Goal: Transaction & Acquisition: Subscribe to service/newsletter

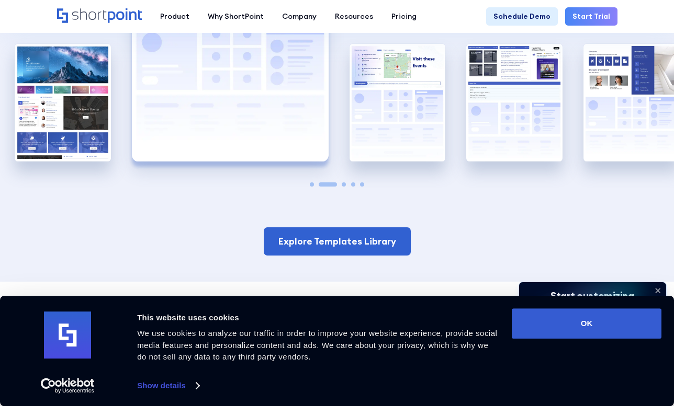
scroll to position [1733, 0]
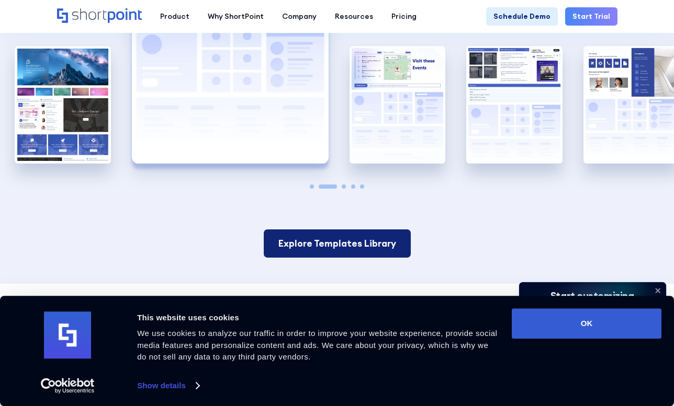
click at [331, 243] on link "Explore Templates Library" at bounding box center [337, 244] width 147 height 28
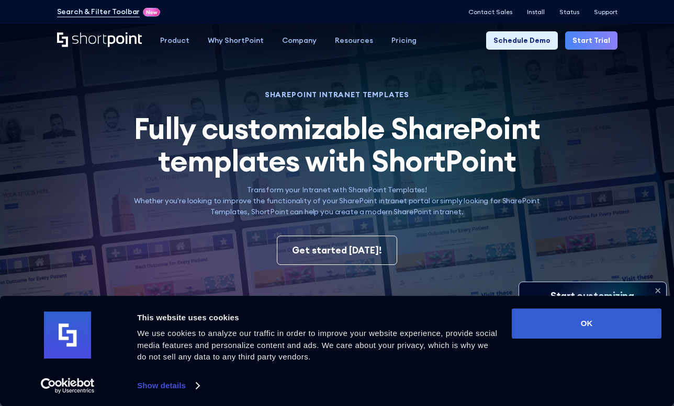
click at [660, 289] on icon at bounding box center [657, 290] width 17 height 17
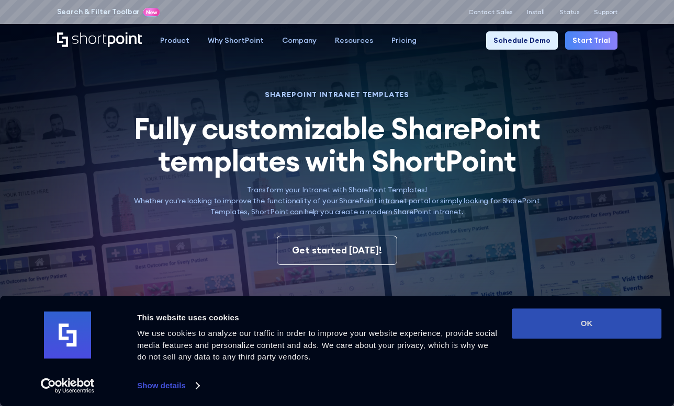
click at [552, 324] on button "OK" at bounding box center [586, 324] width 150 height 30
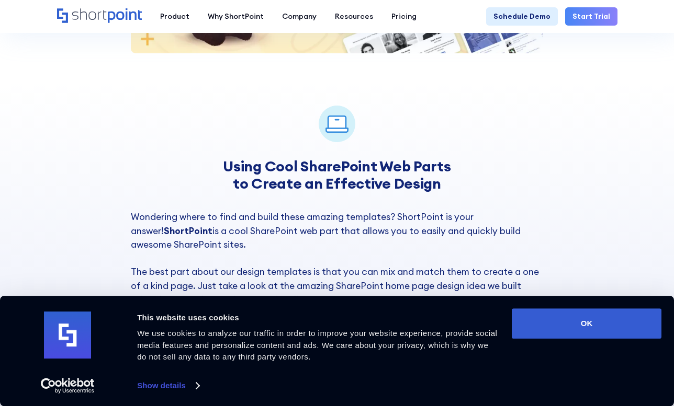
scroll to position [1718, 0]
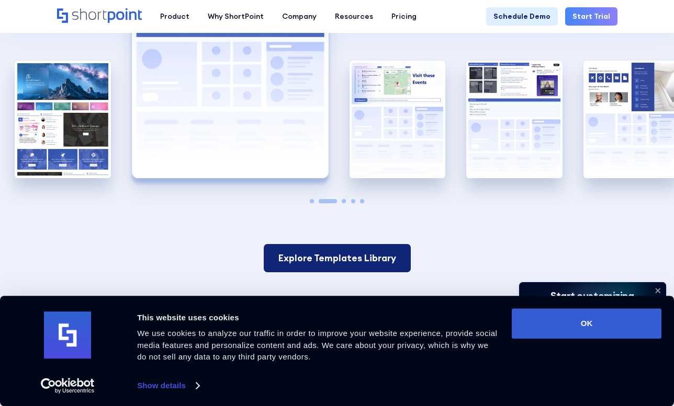
click at [378, 256] on link "Explore Templates Library" at bounding box center [337, 258] width 147 height 28
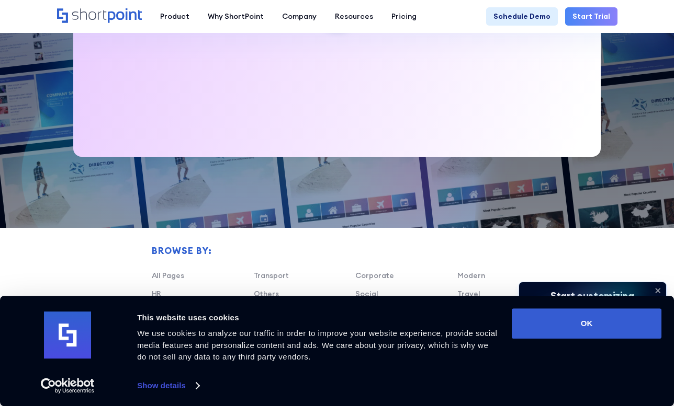
scroll to position [630, 0]
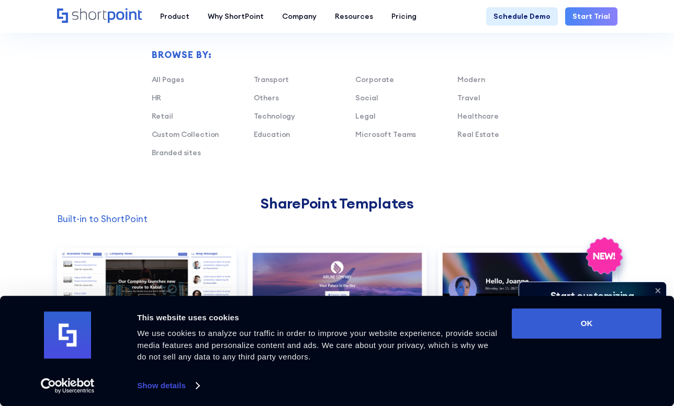
click at [592, 17] on link "Start Trial" at bounding box center [591, 16] width 52 height 18
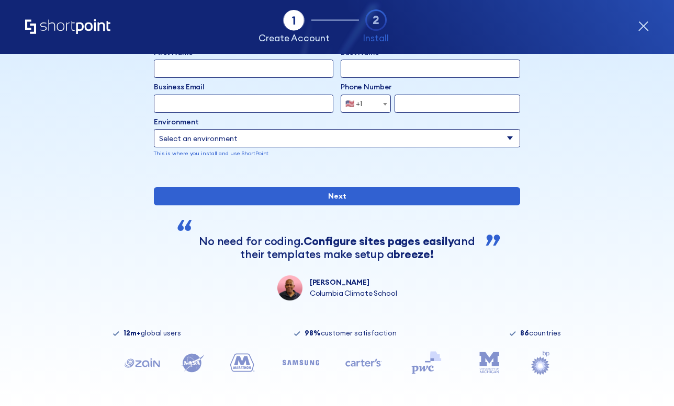
scroll to position [101, 0]
